Goal: Transaction & Acquisition: Purchase product/service

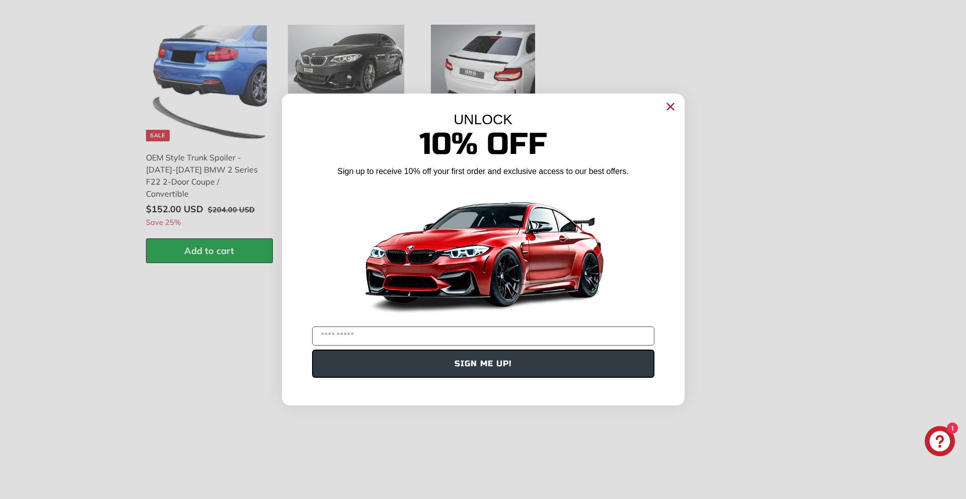
scroll to position [1497, 0]
